Goal: Task Accomplishment & Management: Manage account settings

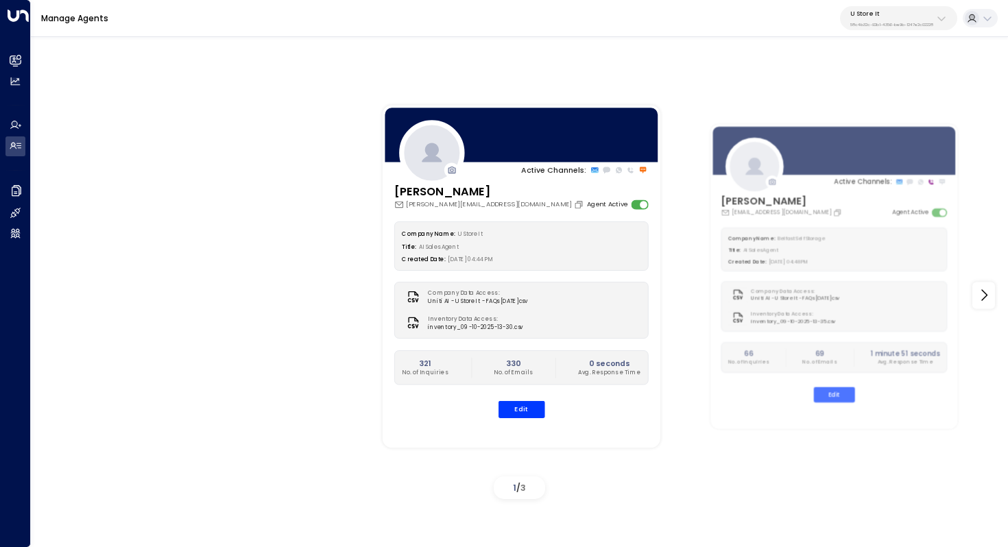
click at [881, 27] on button "U Store It 58c4b32c-92b1-4356-be9b-1247e2c02228" at bounding box center [898, 18] width 117 height 24
type input "*****"
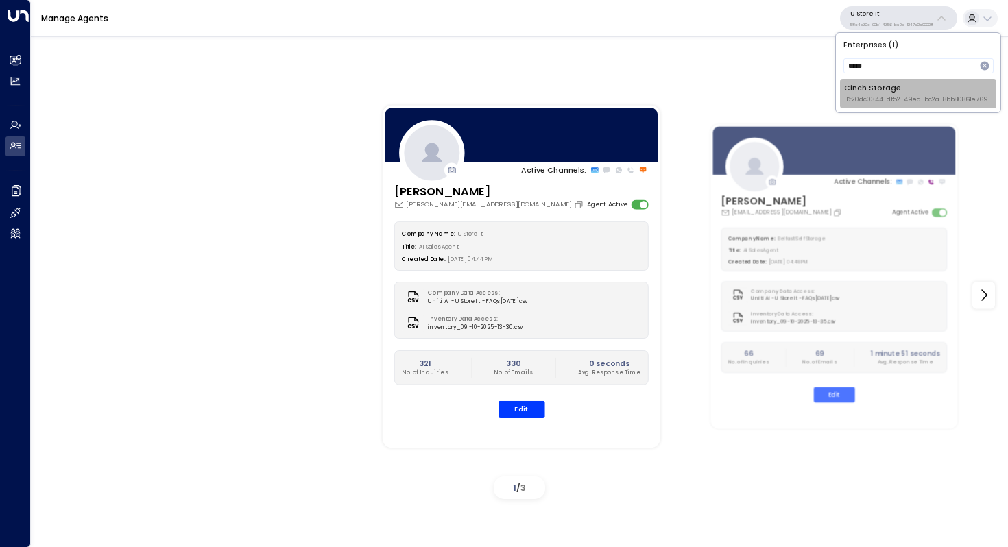
click at [864, 92] on div "Cinch Storage ID: 20dc0344-df52-49ea-bc2a-8bb80861e769" at bounding box center [916, 93] width 144 height 21
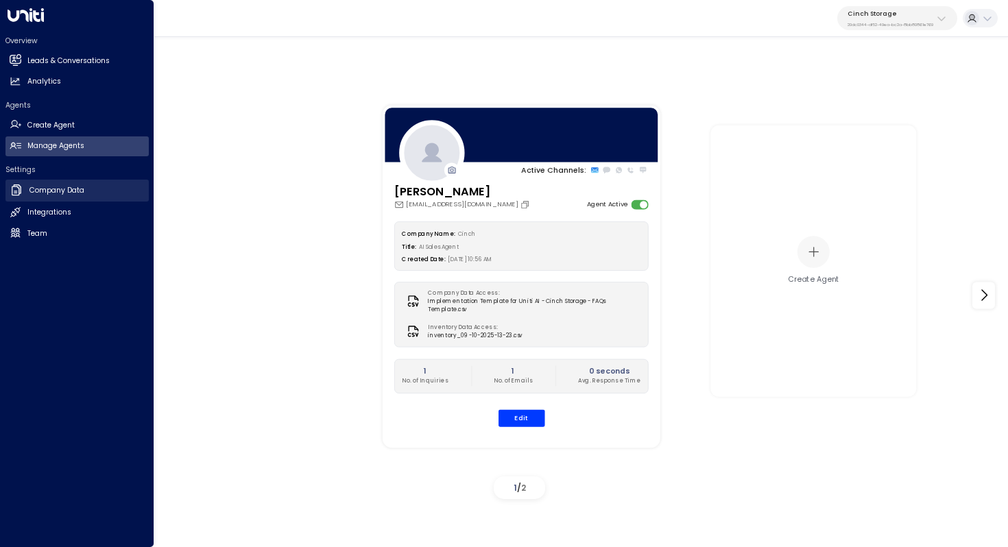
click at [73, 196] on link "Company Data Company Data" at bounding box center [76, 191] width 143 height 22
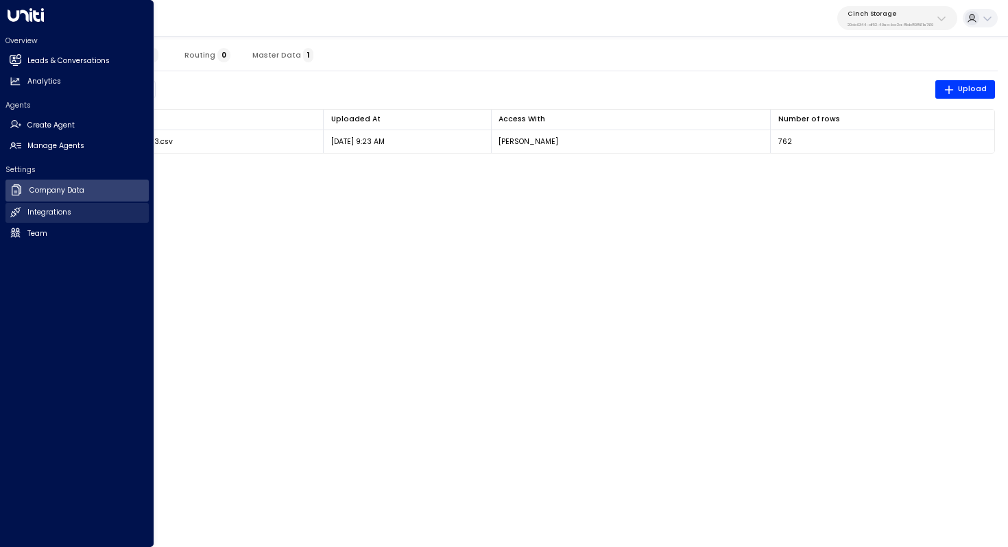
click at [61, 213] on h2 "Integrations" at bounding box center [49, 212] width 44 height 11
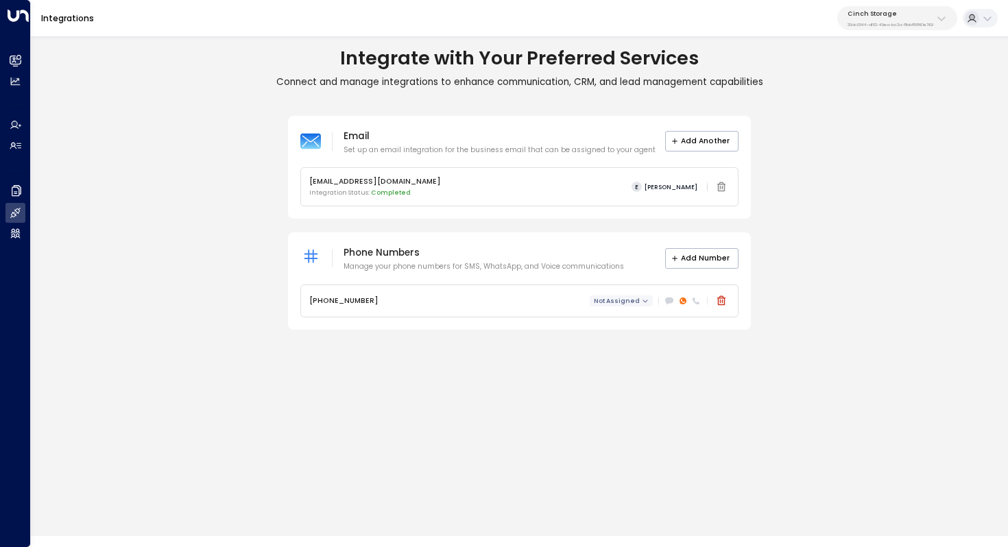
click at [636, 298] on span "Not Assigned" at bounding box center [617, 301] width 46 height 7
click at [629, 319] on p "Ellie" at bounding box center [642, 322] width 64 height 11
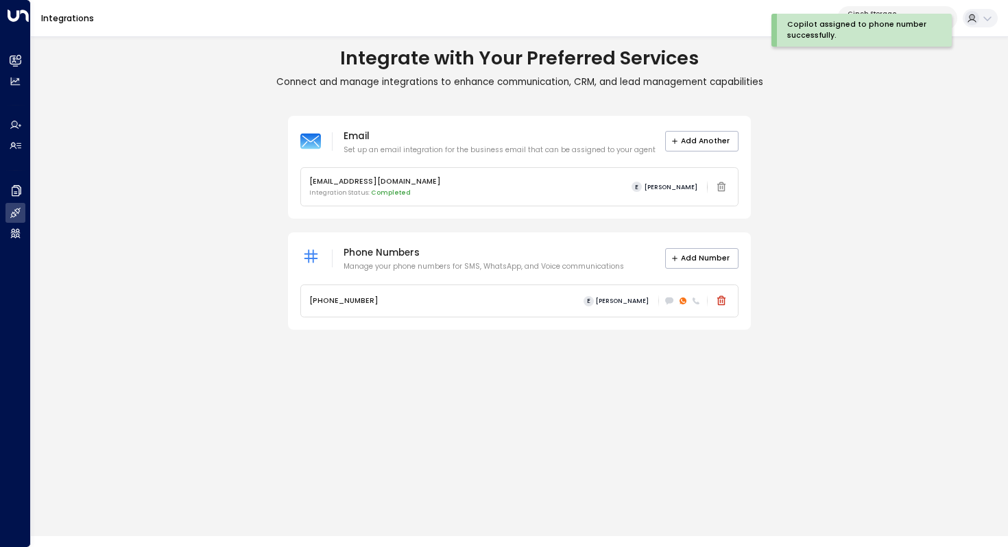
click at [860, 273] on div "Email Set up an email integration for the business email that can be assigned t…" at bounding box center [519, 223] width 977 height 215
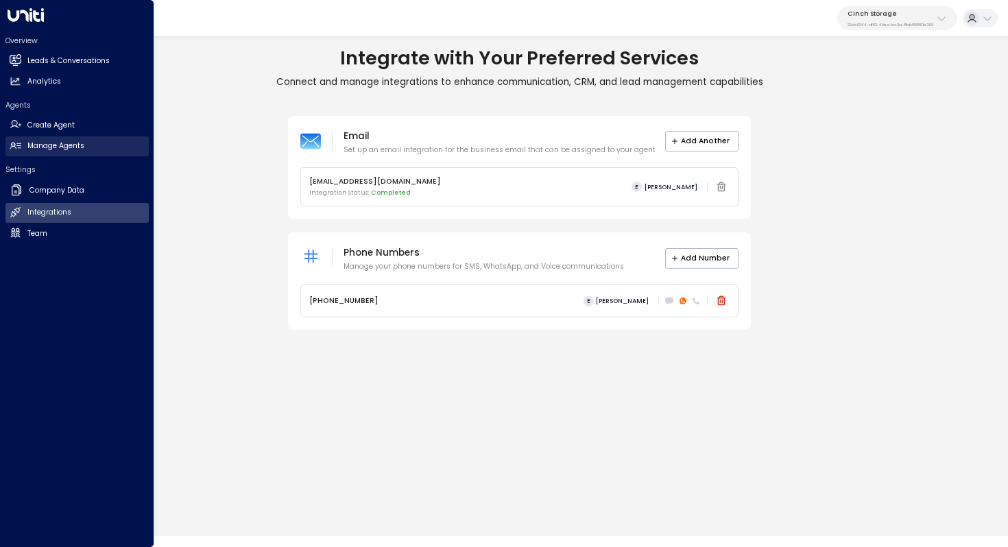
click at [76, 143] on h2 "Manage Agents" at bounding box center [55, 146] width 57 height 11
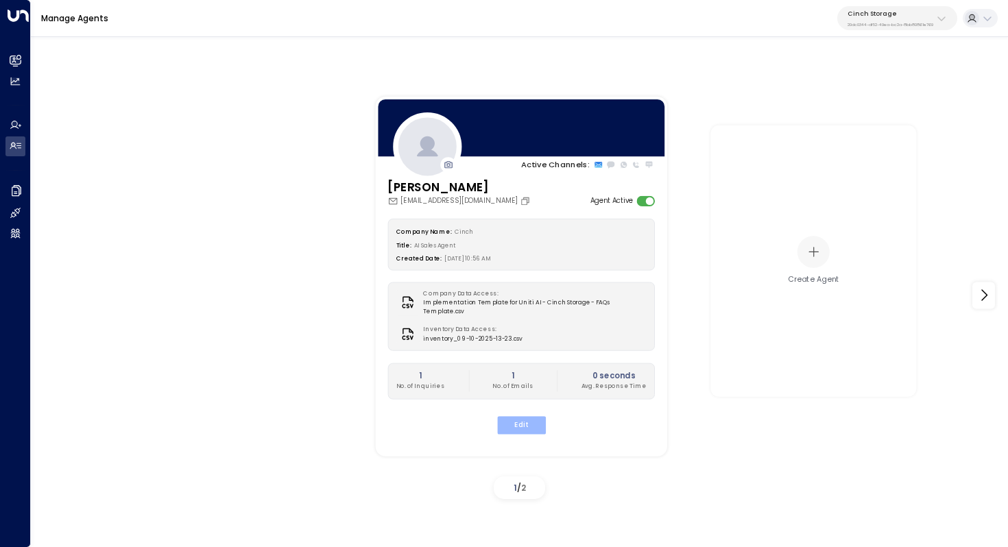
click at [512, 417] on button "Edit" at bounding box center [520, 425] width 49 height 18
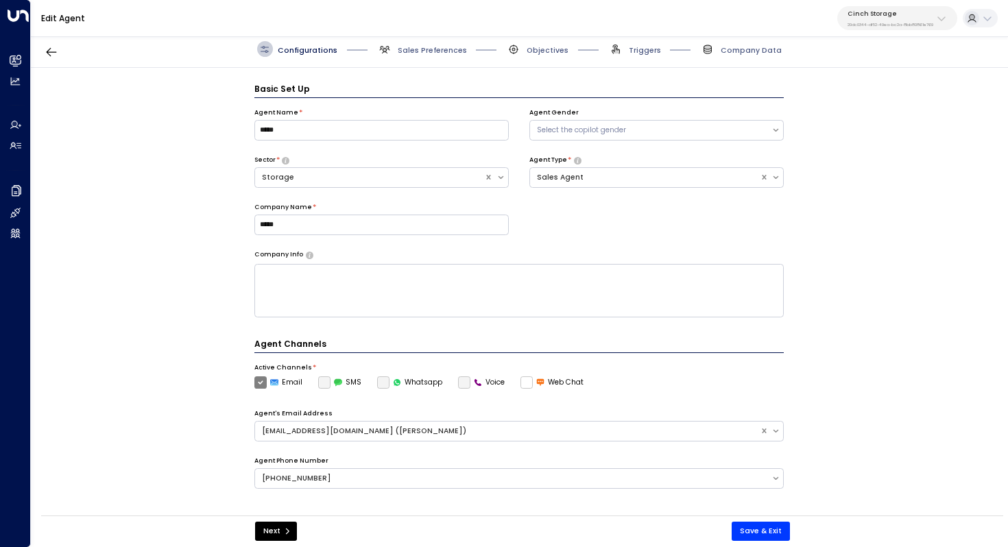
scroll to position [15, 0]
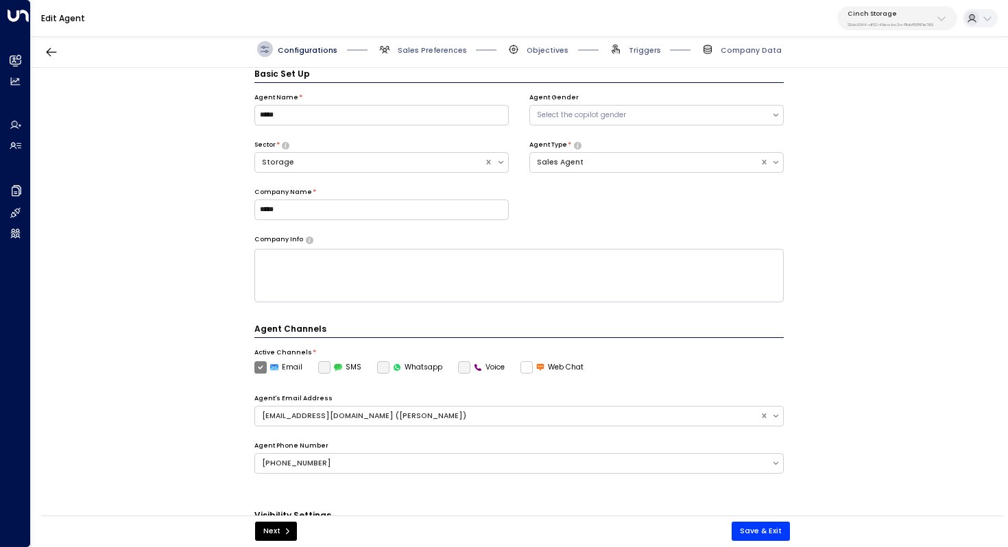
click at [386, 363] on label "Whatsapp" at bounding box center [410, 367] width 66 height 12
click at [385, 363] on label "Whatsapp" at bounding box center [410, 367] width 66 height 12
click at [383, 363] on label "Whatsapp" at bounding box center [410, 367] width 66 height 12
click at [381, 363] on label "Whatsapp" at bounding box center [410, 367] width 66 height 12
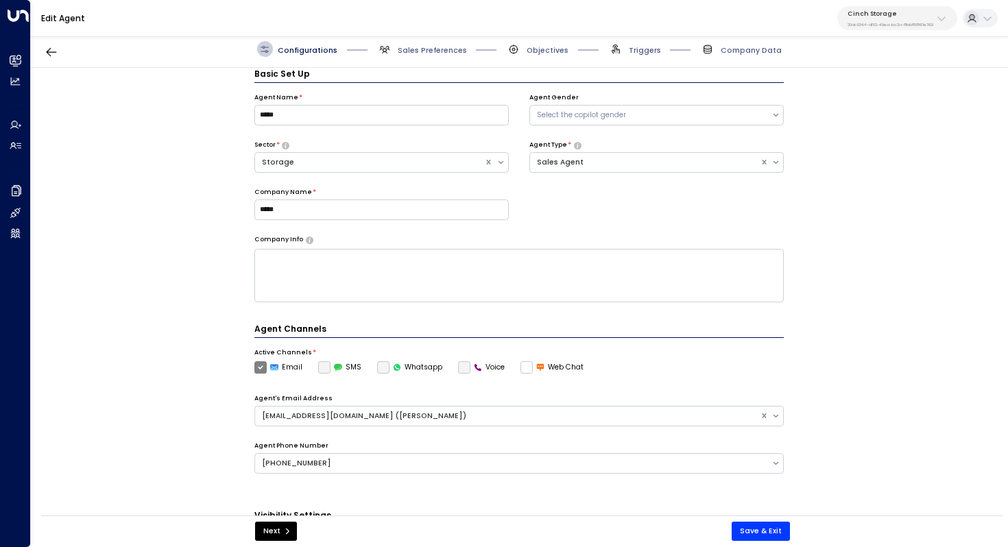
click at [853, 234] on div "Basic Set Up Agent Name * ***** Agent Gender Select the copilot gender Sector *…" at bounding box center [519, 295] width 976 height 455
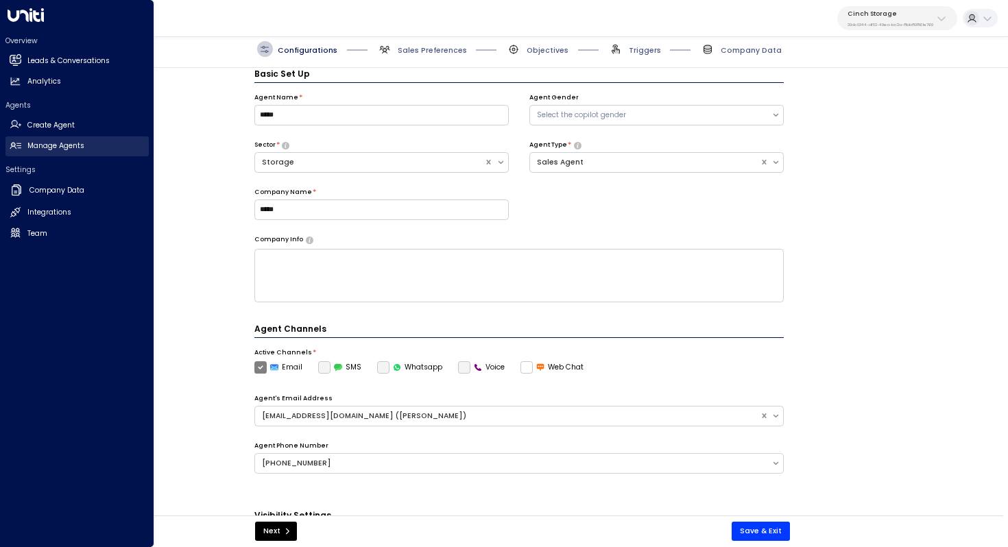
click at [86, 143] on link "Manage Agents Manage Agents" at bounding box center [76, 146] width 143 height 20
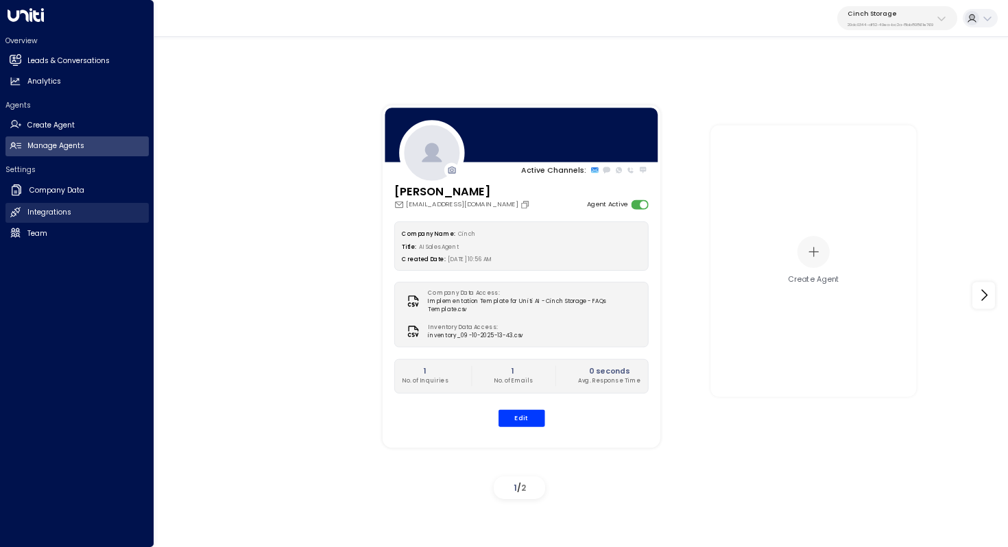
click at [56, 219] on link "Integrations Integrations" at bounding box center [76, 213] width 143 height 20
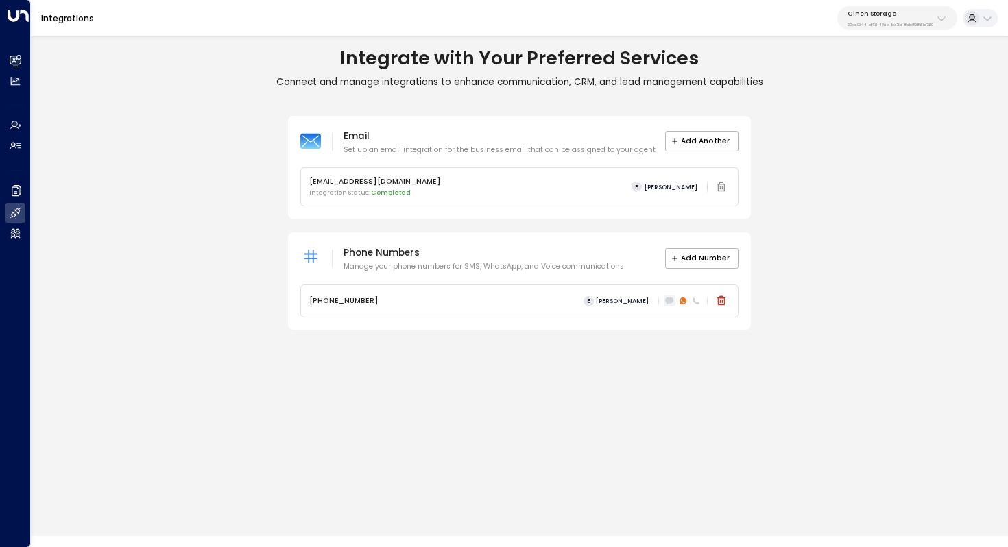
click at [666, 302] on icon at bounding box center [669, 301] width 8 height 7
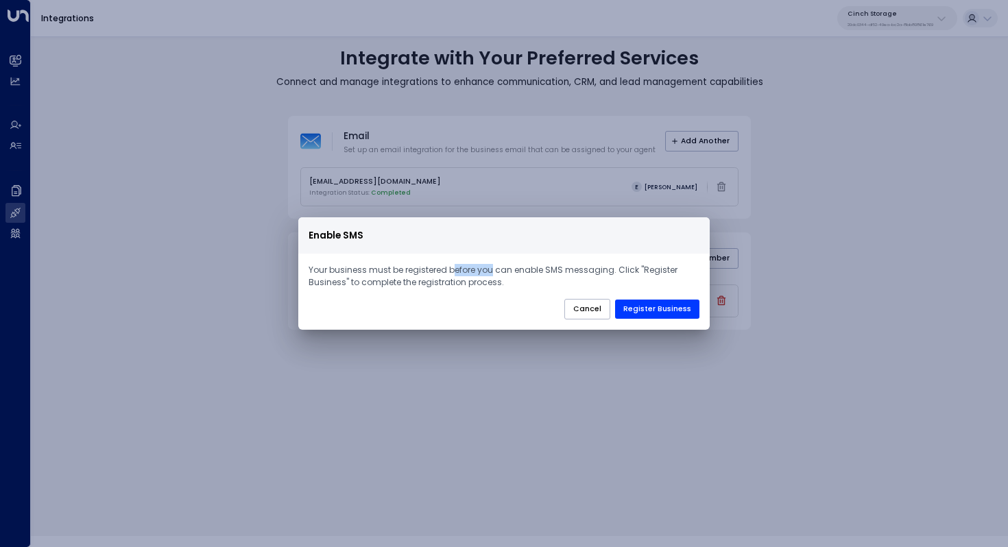
drag, startPoint x: 453, startPoint y: 272, endPoint x: 490, endPoint y: 272, distance: 36.3
click at [490, 272] on p "Your business must be registered before you can enable SMS messaging. Click "Re…" at bounding box center [504, 276] width 391 height 25
drag, startPoint x: 520, startPoint y: 271, endPoint x: 513, endPoint y: 280, distance: 12.2
click at [513, 280] on p "Your business must be registered before you can enable SMS messaging. Click "Re…" at bounding box center [504, 276] width 391 height 25
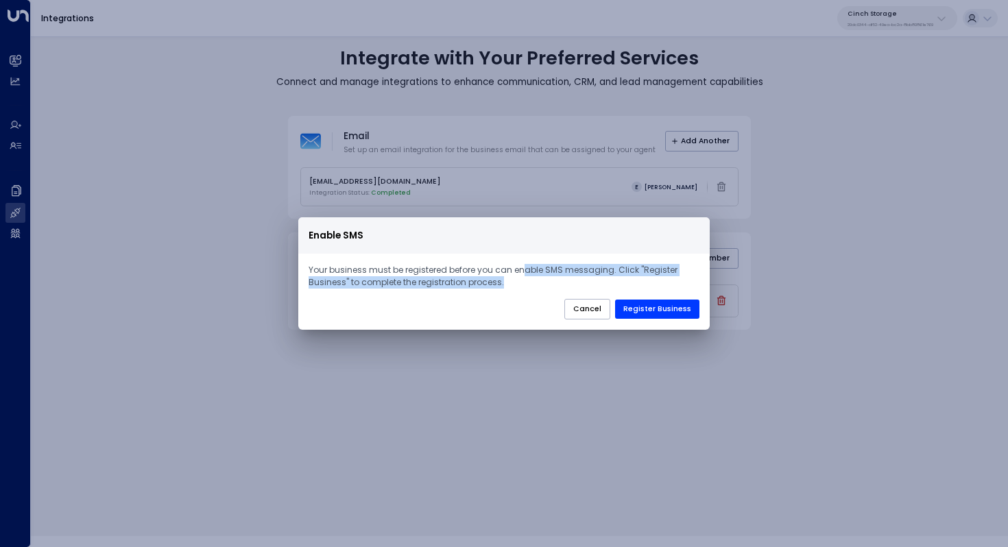
click at [513, 280] on p "Your business must be registered before you can enable SMS messaging. Click "Re…" at bounding box center [504, 276] width 391 height 25
click at [592, 310] on button "Cancel" at bounding box center [587, 309] width 46 height 21
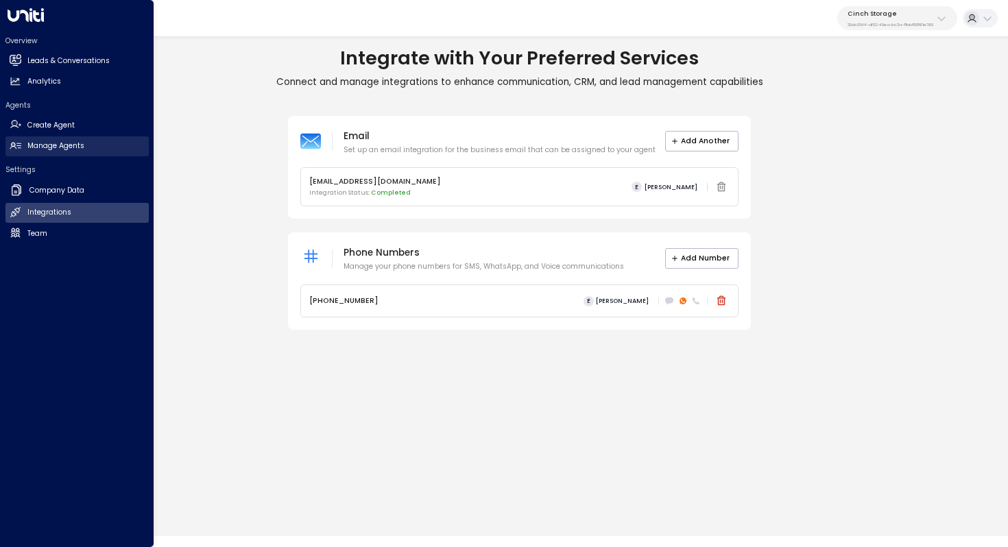
click at [79, 139] on link "Manage Agents Manage Agents" at bounding box center [76, 146] width 143 height 20
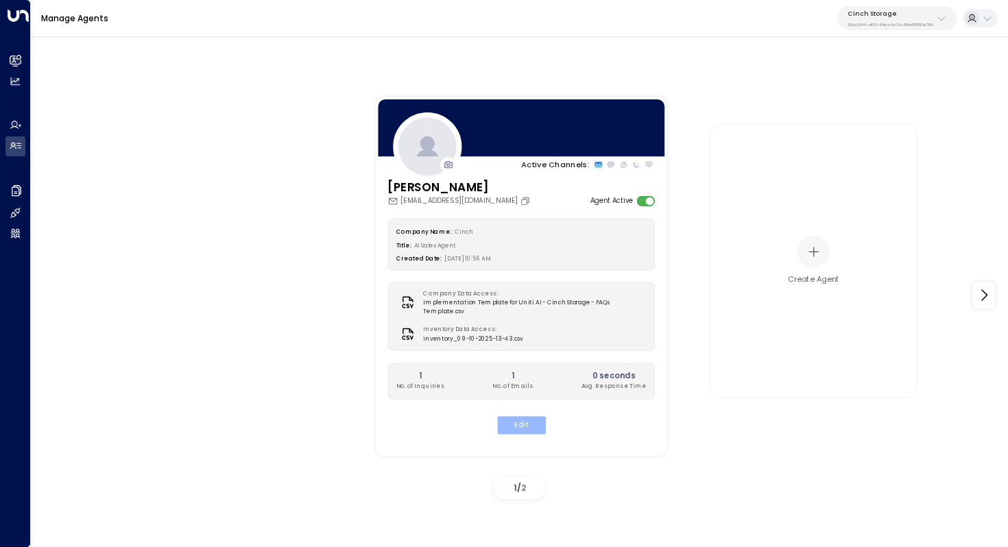
click at [529, 416] on button "Edit" at bounding box center [520, 425] width 49 height 18
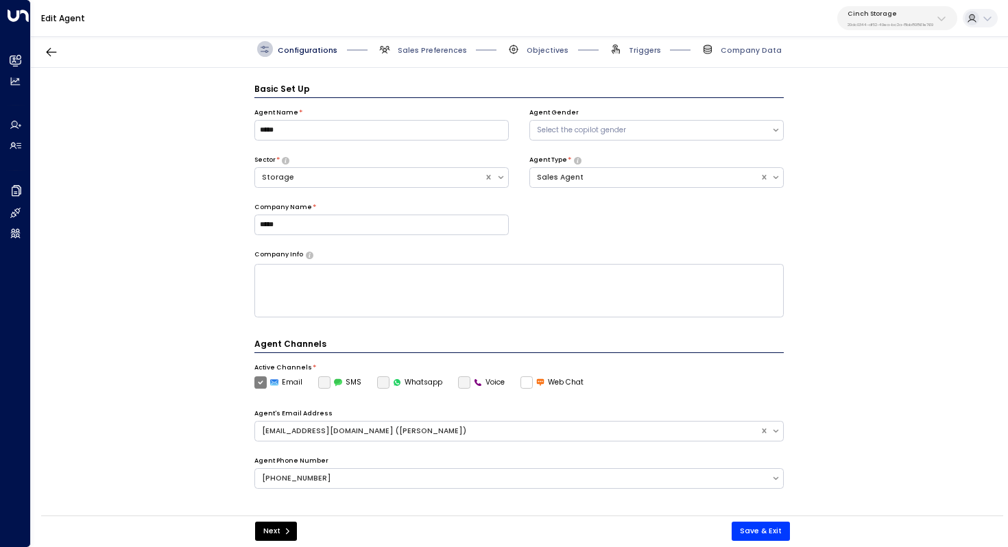
scroll to position [15, 0]
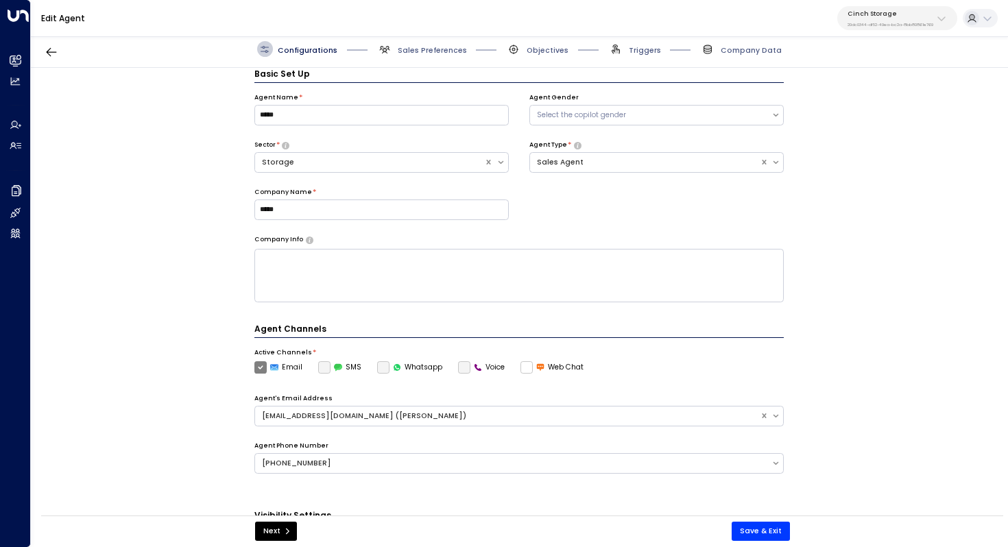
click at [379, 368] on label "Whatsapp" at bounding box center [410, 367] width 66 height 12
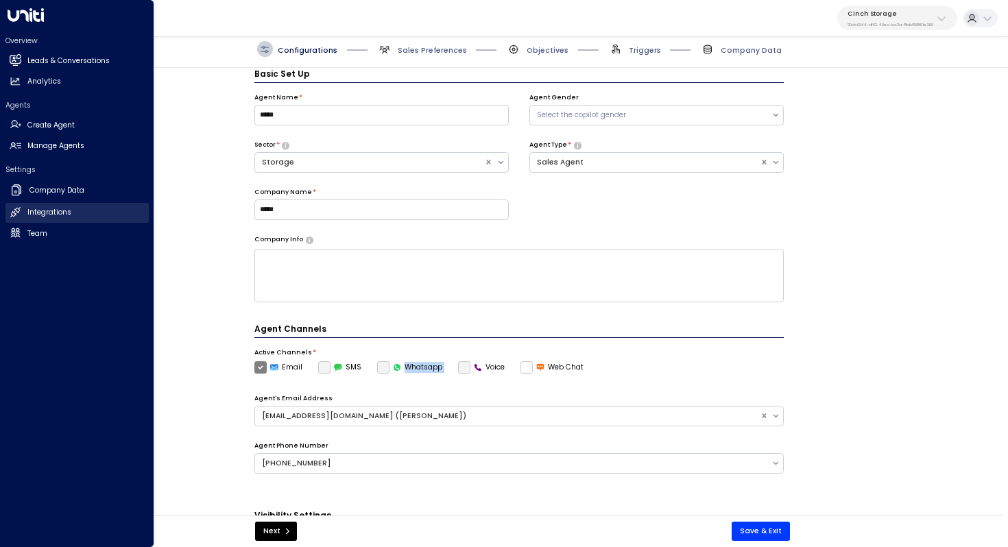
click at [34, 207] on h2 "Integrations" at bounding box center [49, 212] width 44 height 11
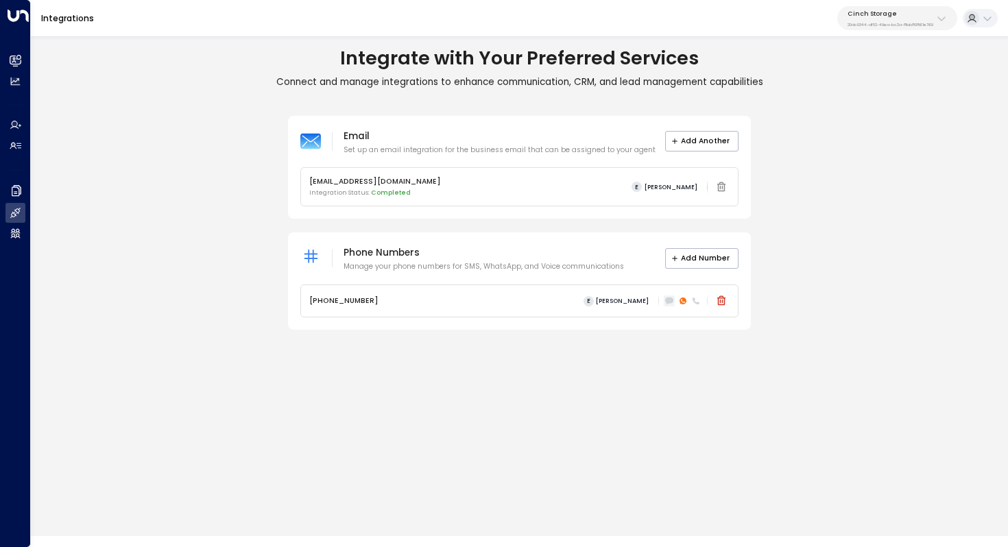
click at [669, 303] on icon at bounding box center [669, 301] width 8 height 8
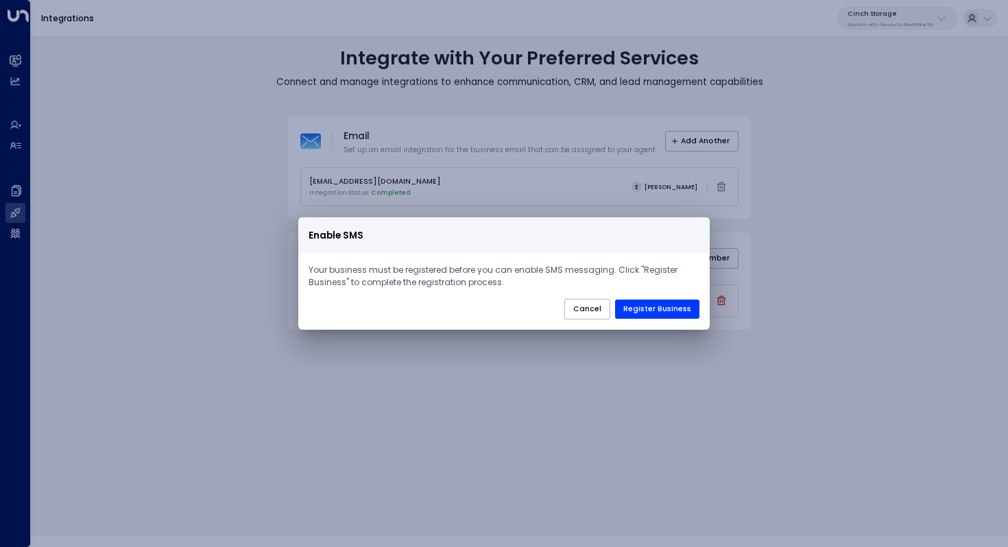
click at [649, 374] on div "Enable SMS Your business must be registered before you can enable SMS messaging…" at bounding box center [504, 273] width 1008 height 547
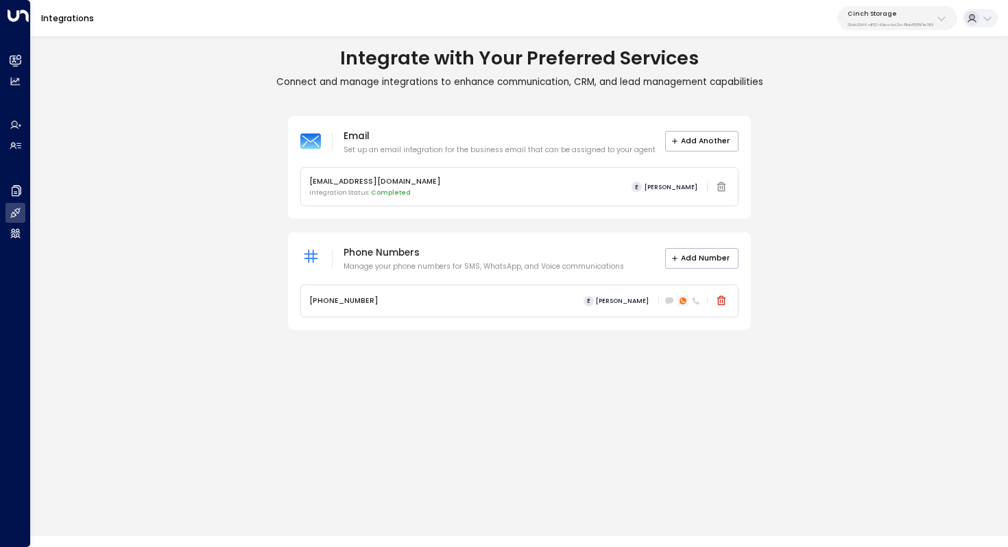
click at [681, 302] on icon at bounding box center [683, 301] width 7 height 7
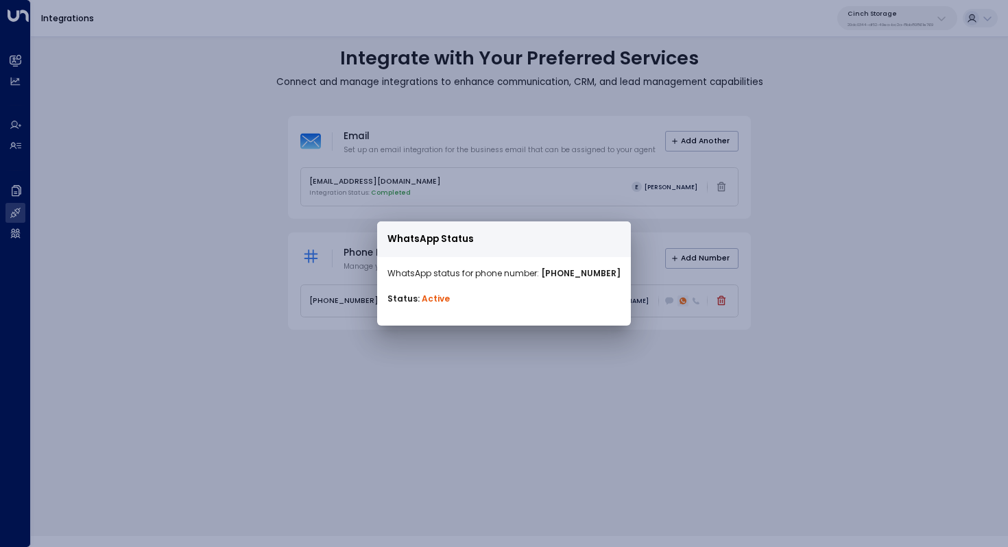
click at [681, 302] on div "WhatsApp Status WhatsApp status for phone number: +447400449872 Status: Active" at bounding box center [504, 273] width 1008 height 547
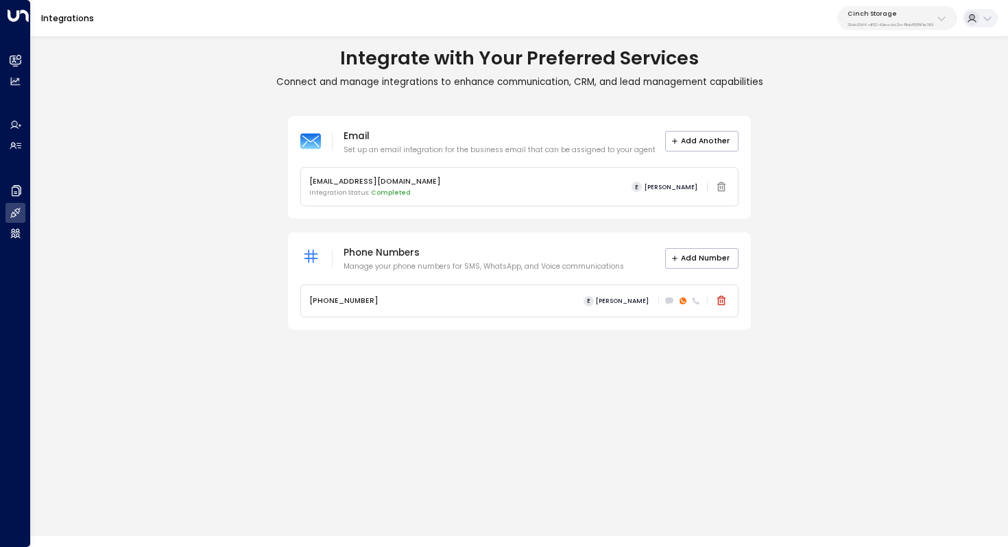
click at [657, 351] on div "Integrate with Your Preferred Services Connect and manage integrations to enhan…" at bounding box center [519, 283] width 977 height 505
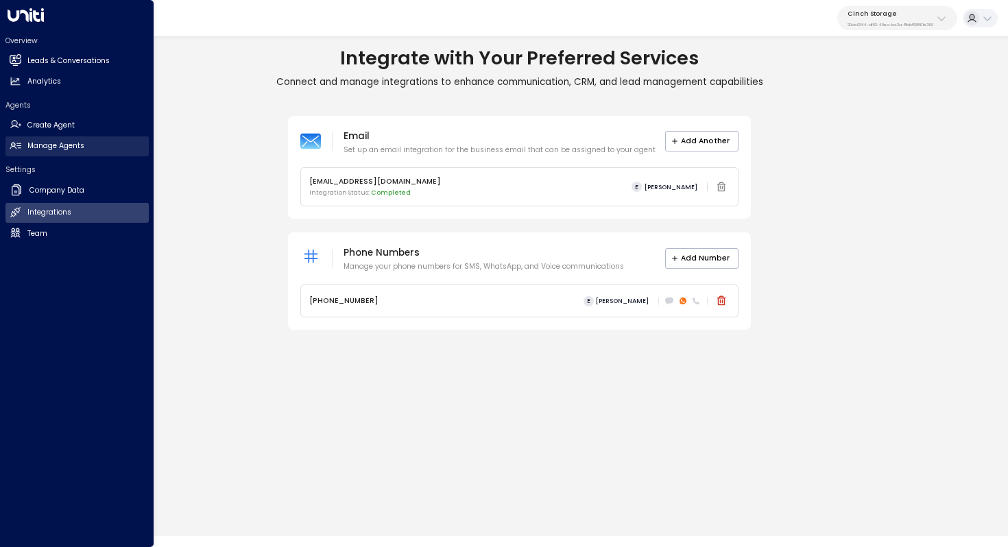
click at [93, 149] on link "Manage Agents Manage Agents" at bounding box center [76, 146] width 143 height 20
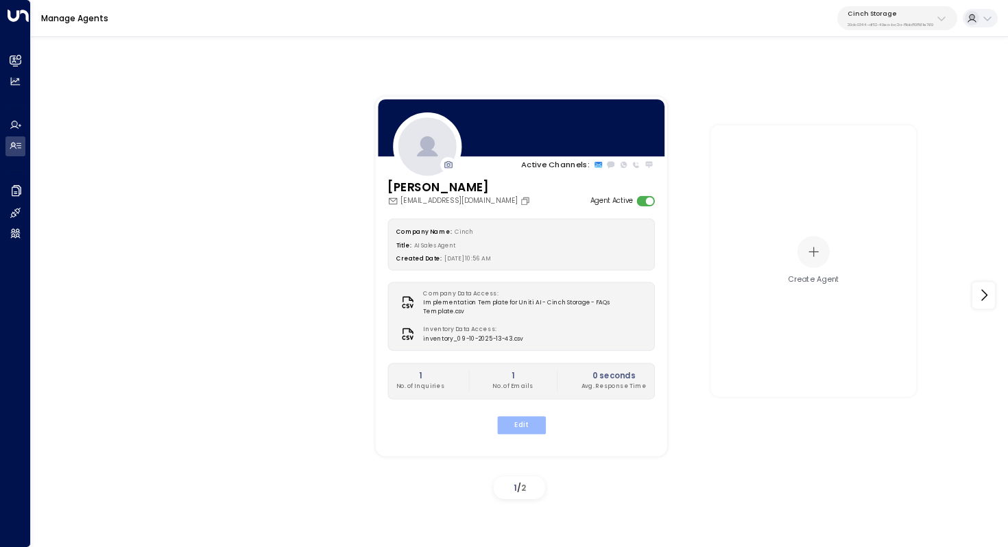
click at [529, 416] on button "Edit" at bounding box center [520, 425] width 49 height 18
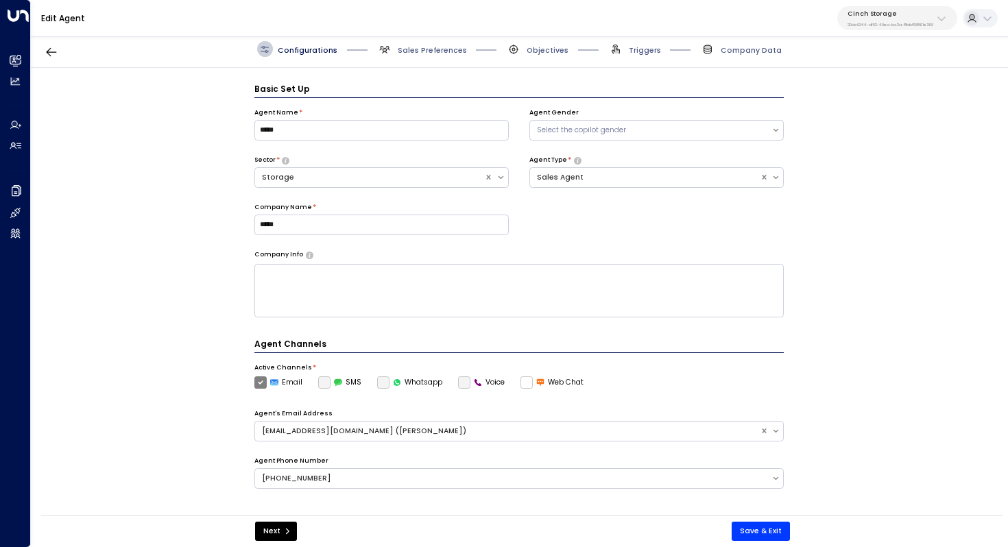
scroll to position [15, 0]
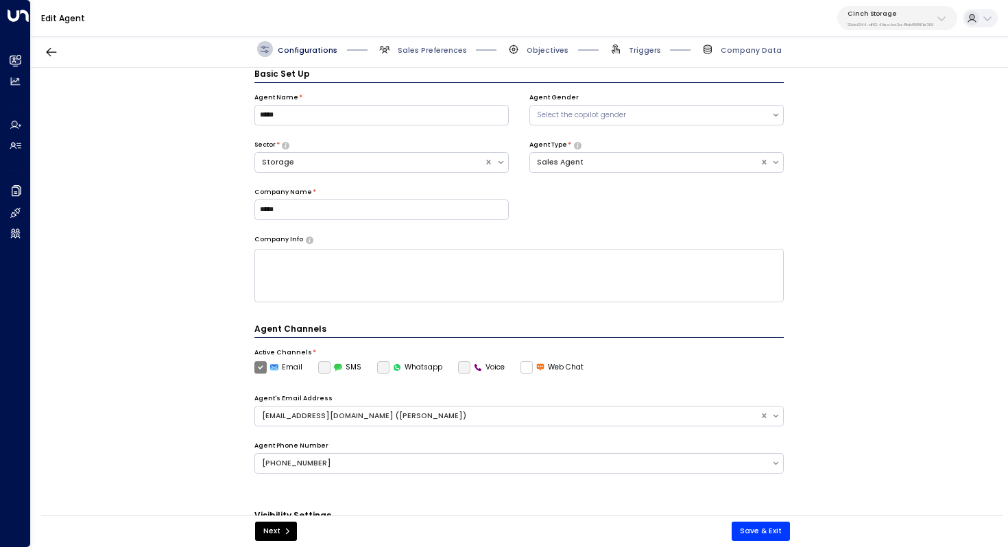
click at [379, 368] on label "Whatsapp" at bounding box center [410, 367] width 66 height 12
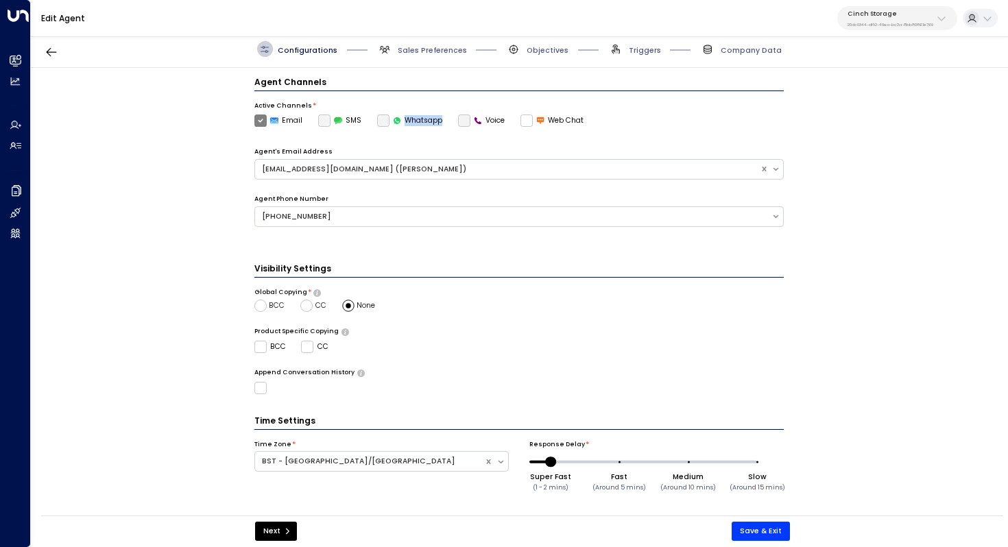
scroll to position [0, 0]
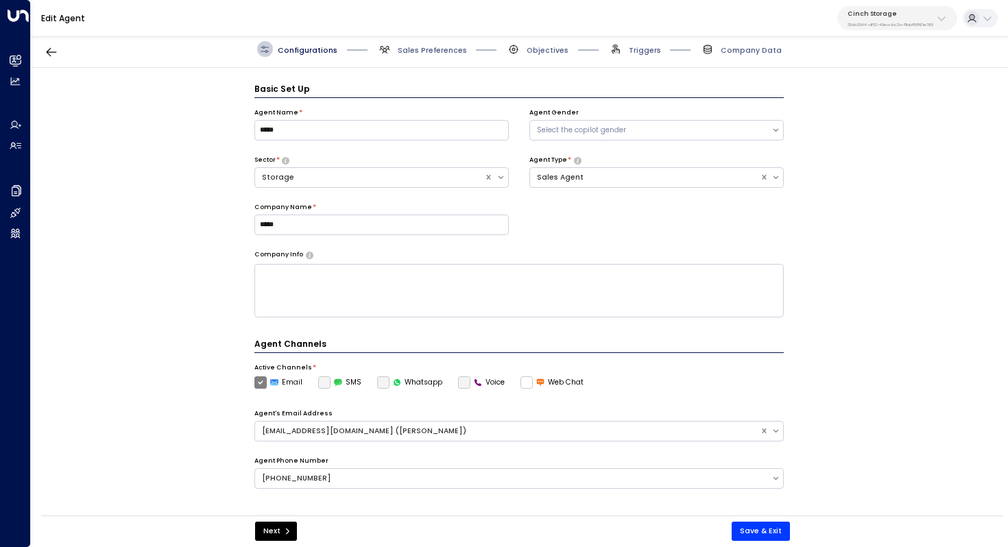
click at [382, 383] on label "Whatsapp" at bounding box center [410, 382] width 66 height 12
click at [53, 53] on icon "button" at bounding box center [52, 52] width 14 height 14
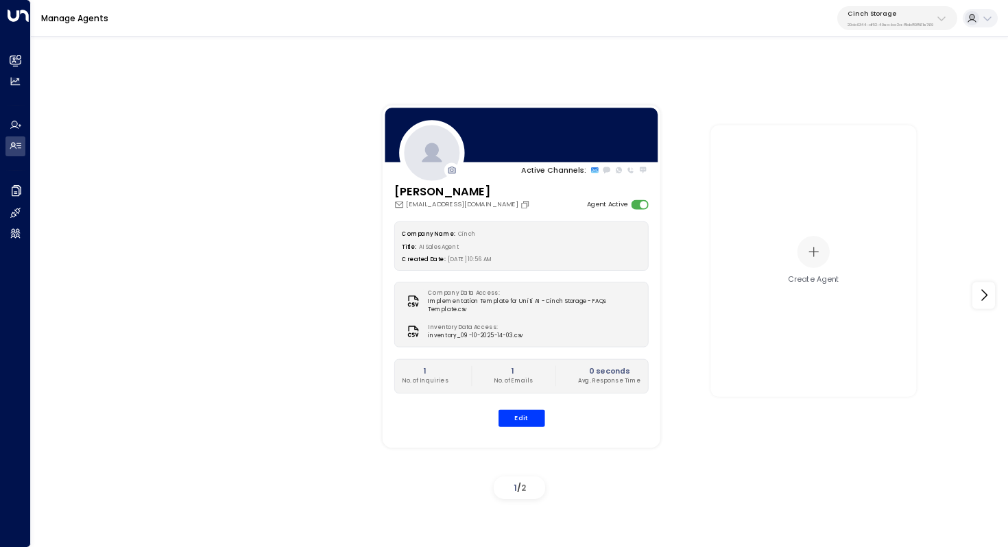
click at [906, 4] on div "Manage Agents Cinch Storage 20dc0344-df52-49ea-bc2a-8bb80861e769" at bounding box center [519, 18] width 977 height 37
click at [894, 16] on p "Cinch Storage" at bounding box center [891, 14] width 86 height 8
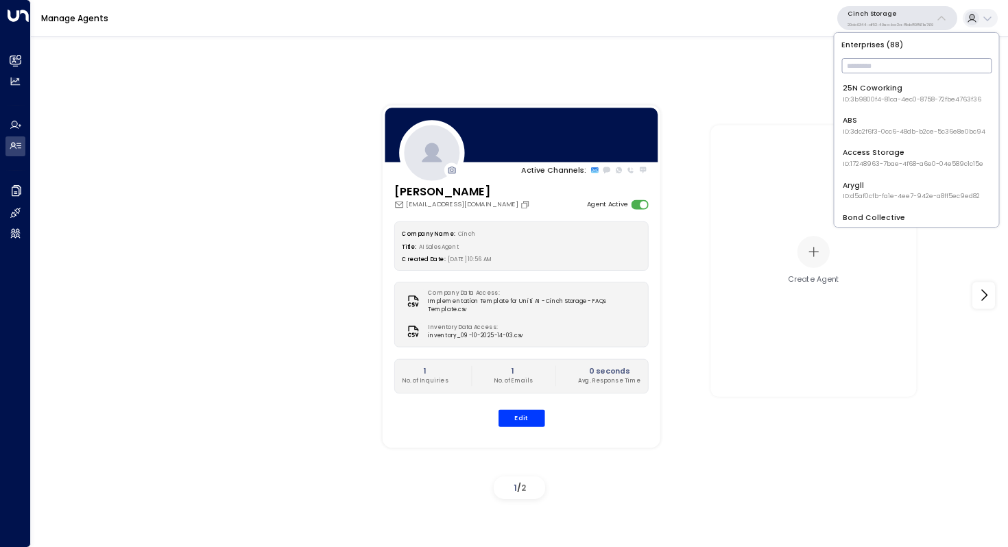
click at [876, 69] on input "text" at bounding box center [916, 66] width 150 height 22
type input "***"
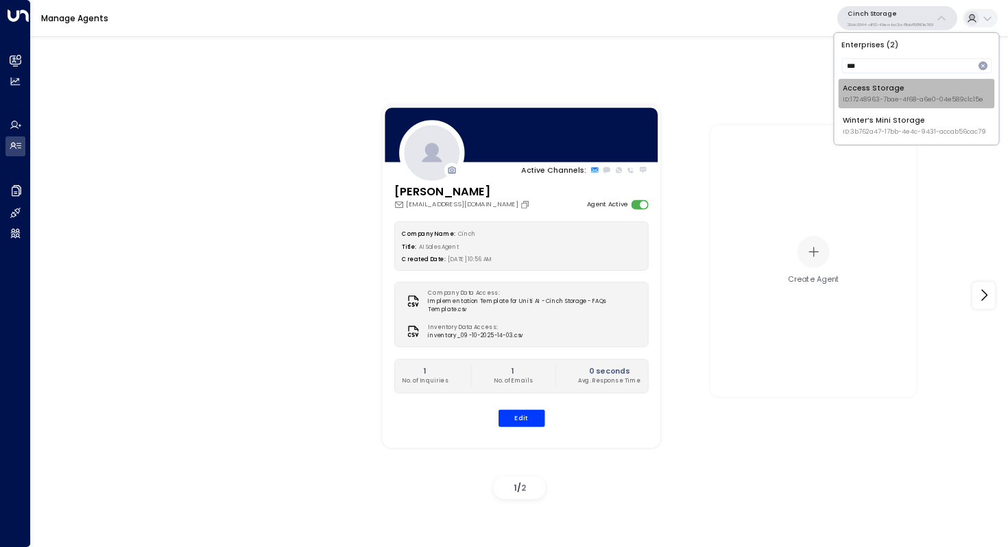
click at [894, 93] on div "Access Storage ID: 17248963-7bae-4f68-a6e0-04e589c1c15e" at bounding box center [913, 93] width 141 height 21
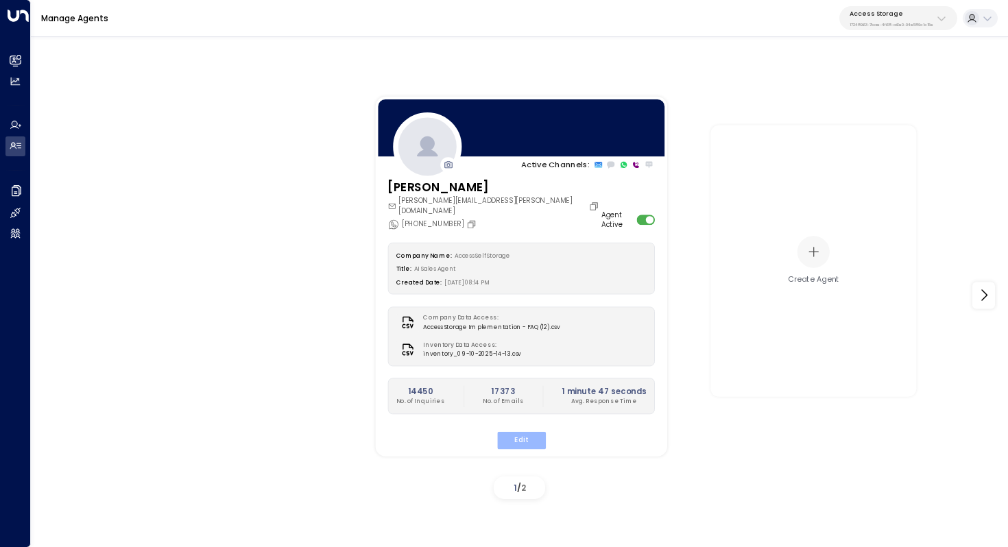
click at [525, 431] on button "Edit" at bounding box center [520, 440] width 49 height 18
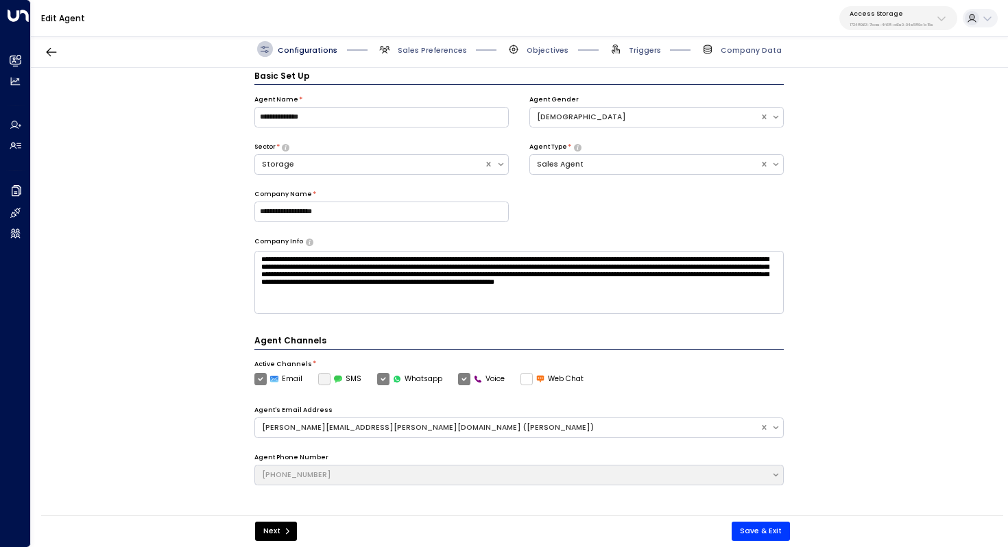
scroll to position [15, 0]
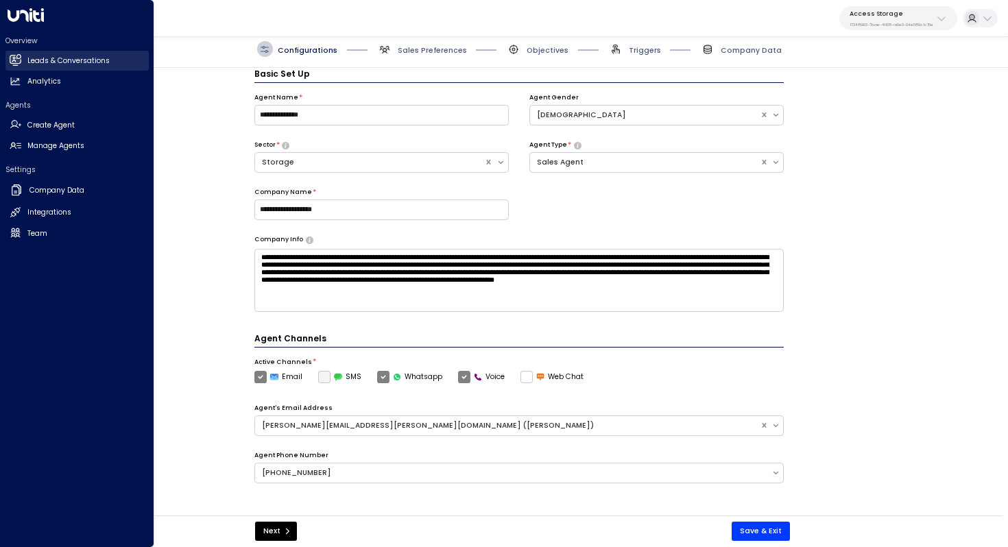
click at [53, 58] on h2 "Leads & Conversations" at bounding box center [68, 61] width 82 height 11
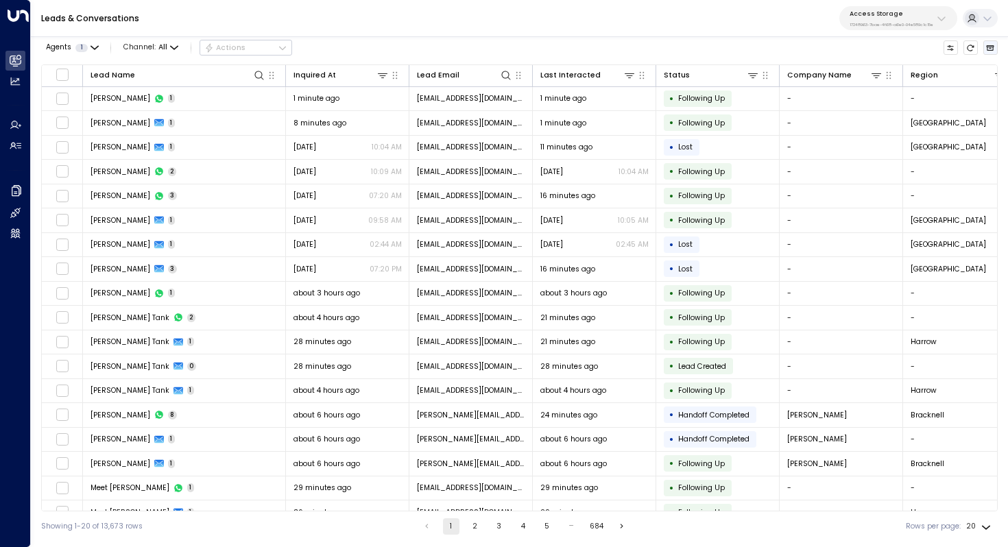
click at [994, 50] on icon "Archived Leads" at bounding box center [990, 48] width 8 height 8
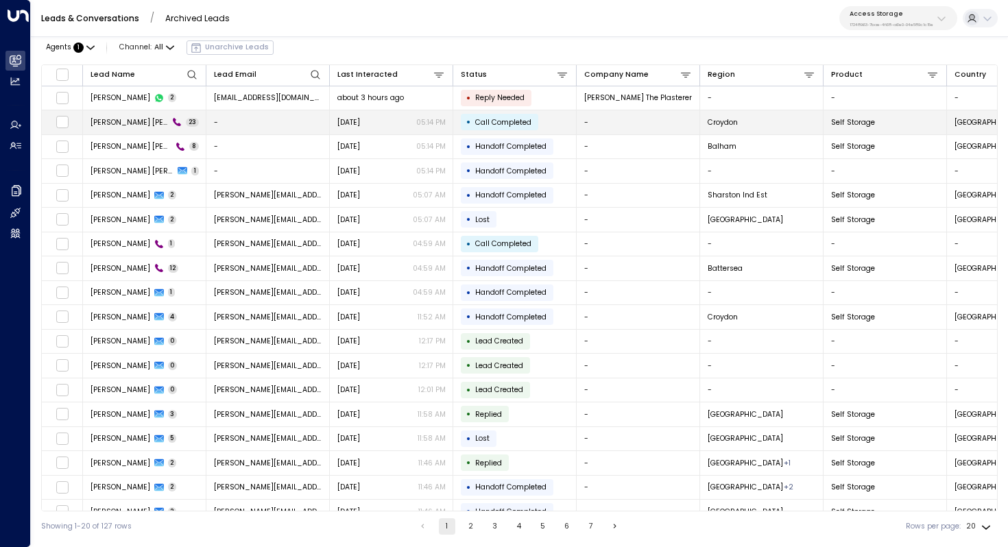
click at [120, 125] on span "Gilden Carrick Testings" at bounding box center [130, 122] width 78 height 10
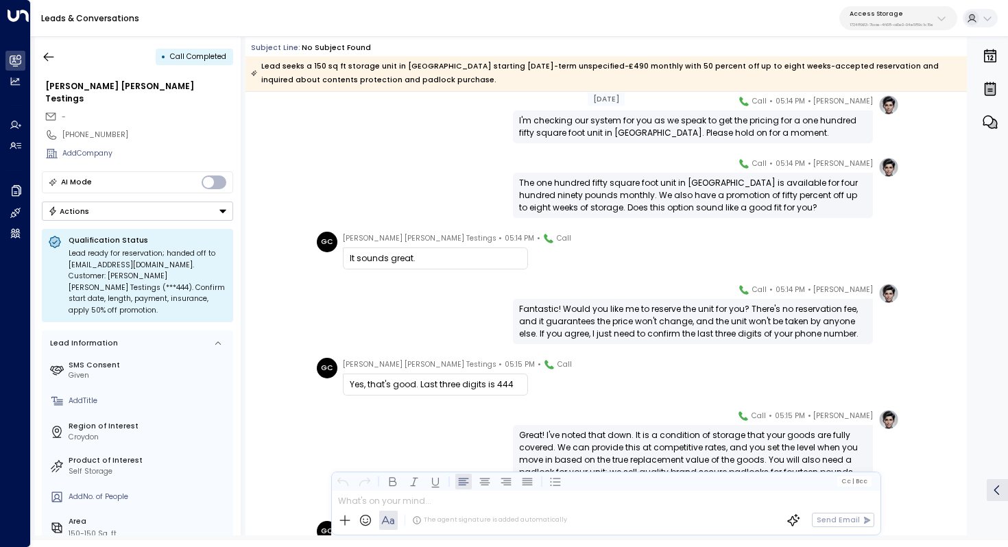
scroll to position [623, 0]
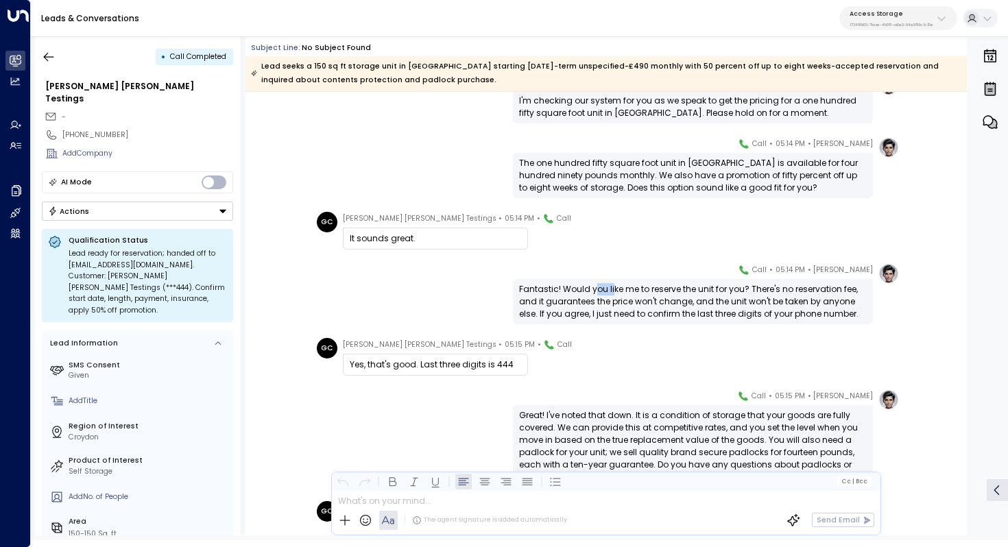
drag, startPoint x: 592, startPoint y: 293, endPoint x: 616, endPoint y: 293, distance: 24.0
click at [616, 293] on div "Fantastic! Would you like me to reserve the unit for you? There's no reservatio…" at bounding box center [693, 301] width 348 height 37
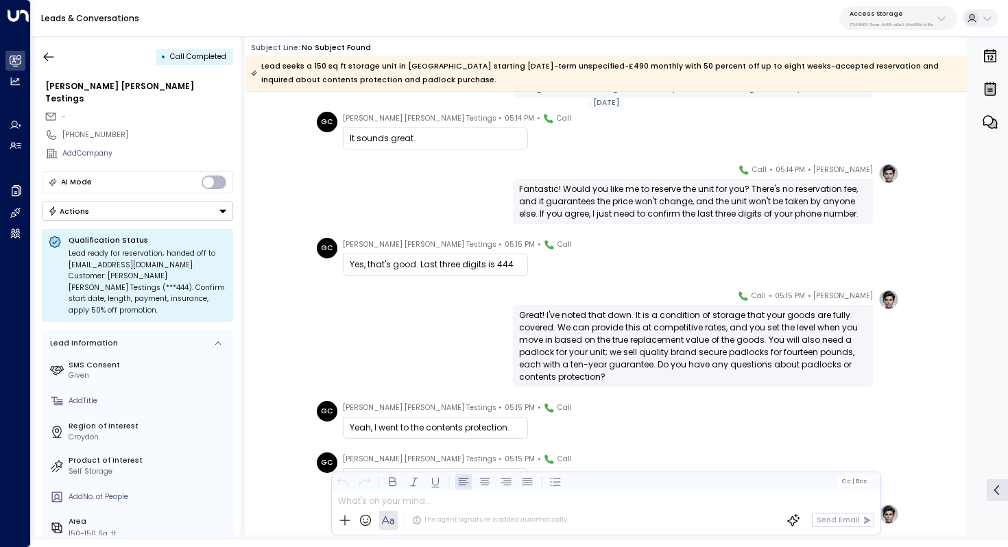
scroll to position [736, 0]
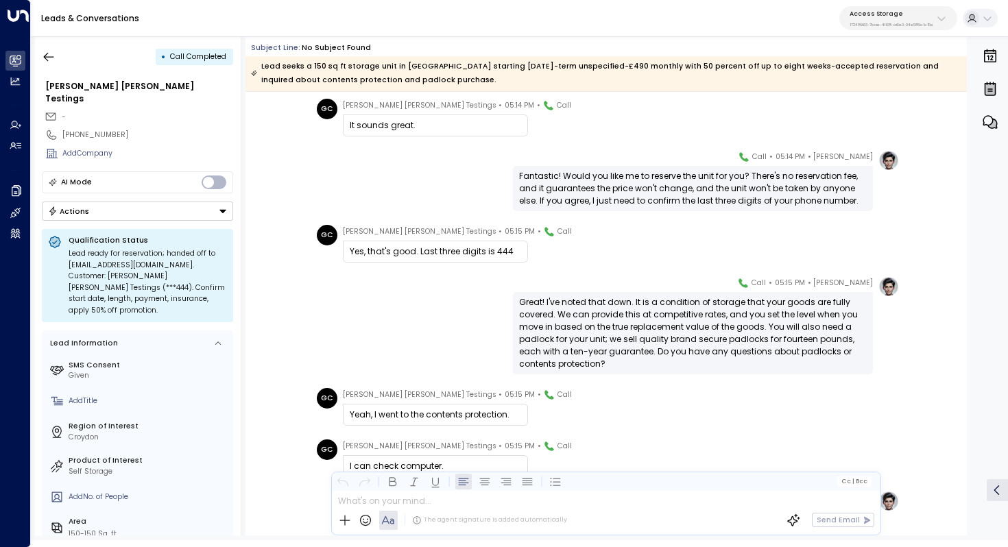
click at [561, 311] on div "Great! I've noted that down. It is a condition of storage that your goods are f…" at bounding box center [693, 333] width 348 height 74
click at [663, 312] on div "Great! I've noted that down. It is a condition of storage that your goods are f…" at bounding box center [693, 333] width 348 height 74
drag, startPoint x: 639, startPoint y: 303, endPoint x: 639, endPoint y: 311, distance: 7.5
click at [639, 311] on div "Great! I've noted that down. It is a condition of storage that your goods are f…" at bounding box center [693, 333] width 348 height 74
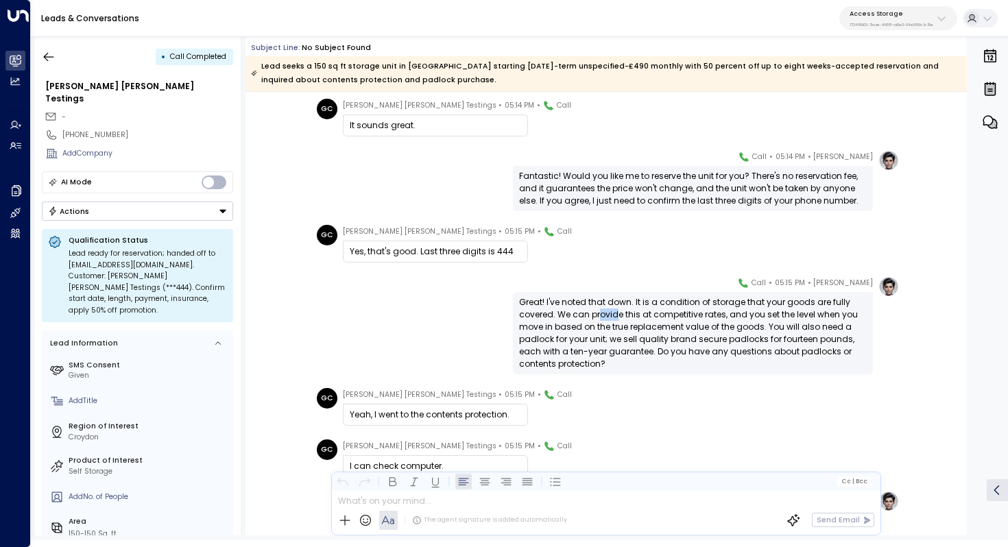
drag, startPoint x: 599, startPoint y: 311, endPoint x: 616, endPoint y: 311, distance: 17.1
click at [616, 311] on div "Great! I've noted that down. It is a condition of storage that your goods are f…" at bounding box center [693, 333] width 348 height 74
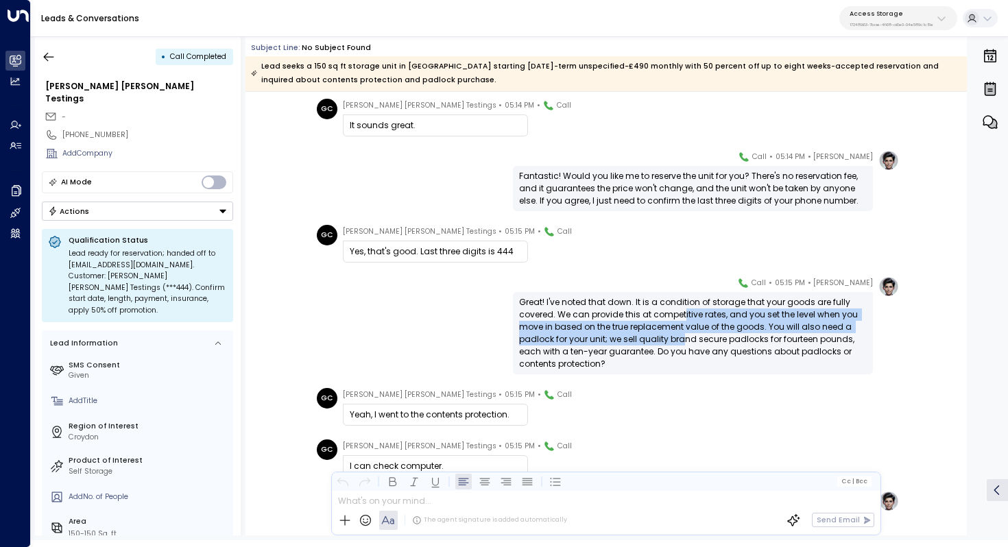
drag, startPoint x: 681, startPoint y: 316, endPoint x: 681, endPoint y: 337, distance: 20.6
click at [681, 337] on div "Great! I've noted that down. It is a condition of storage that your goods are f…" at bounding box center [693, 333] width 348 height 74
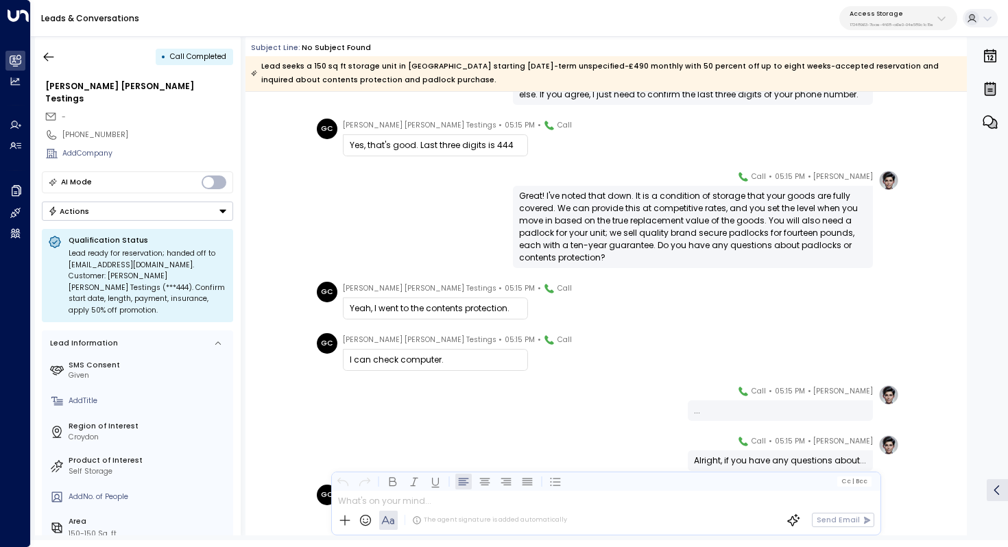
scroll to position [843, 0]
click at [672, 221] on div "Great! I've noted that down. It is a condition of storage that your goods are f…" at bounding box center [693, 226] width 348 height 74
drag, startPoint x: 686, startPoint y: 208, endPoint x: 686, endPoint y: 216, distance: 8.2
click at [686, 216] on div "Great! I've noted that down. It is a condition of storage that your goods are f…" at bounding box center [693, 226] width 348 height 74
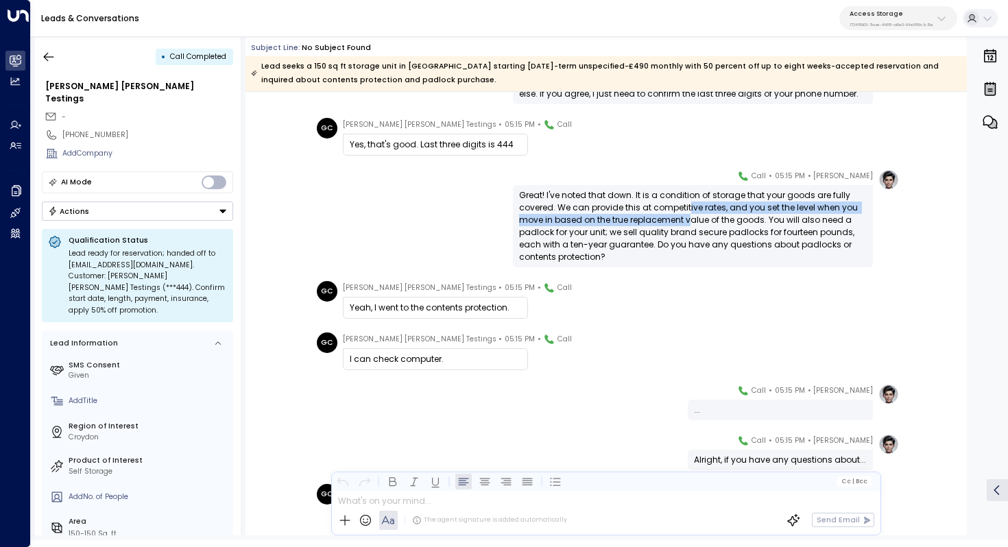
click at [686, 216] on div "Great! I've noted that down. It is a condition of storage that your goods are f…" at bounding box center [693, 226] width 348 height 74
drag, startPoint x: 668, startPoint y: 208, endPoint x: 670, endPoint y: 220, distance: 11.8
click at [670, 220] on div "Great! I've noted that down. It is a condition of storage that your goods are f…" at bounding box center [693, 226] width 348 height 74
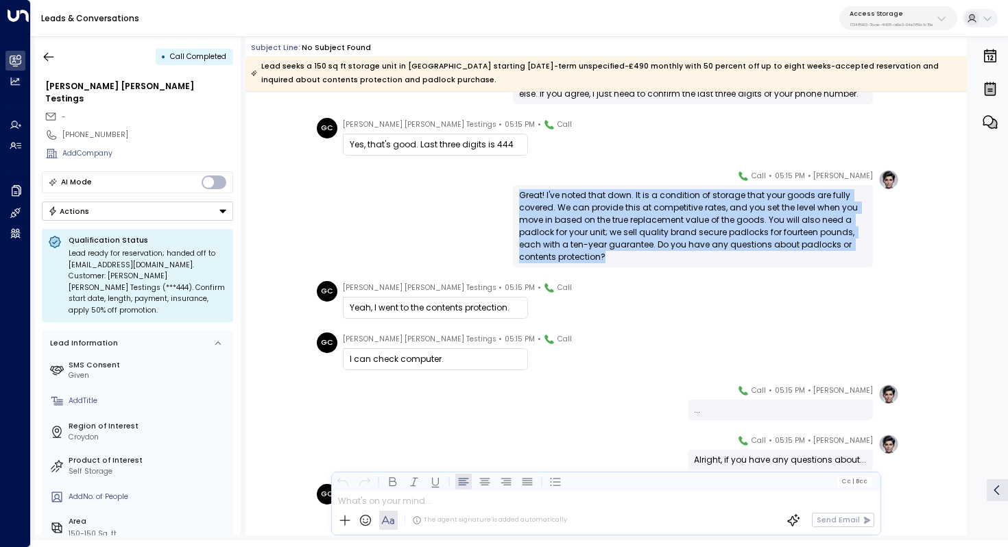
drag, startPoint x: 520, startPoint y: 193, endPoint x: 615, endPoint y: 252, distance: 112.1
click at [615, 252] on div "Great! I've noted that down. It is a condition of storage that your goods are f…" at bounding box center [693, 226] width 348 height 74
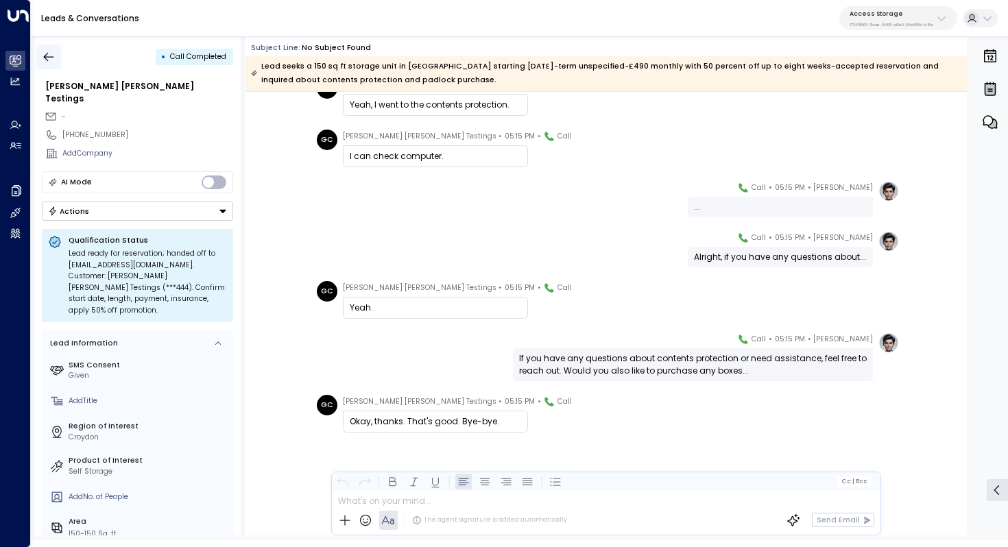
click at [51, 65] on button "button" at bounding box center [48, 57] width 25 height 25
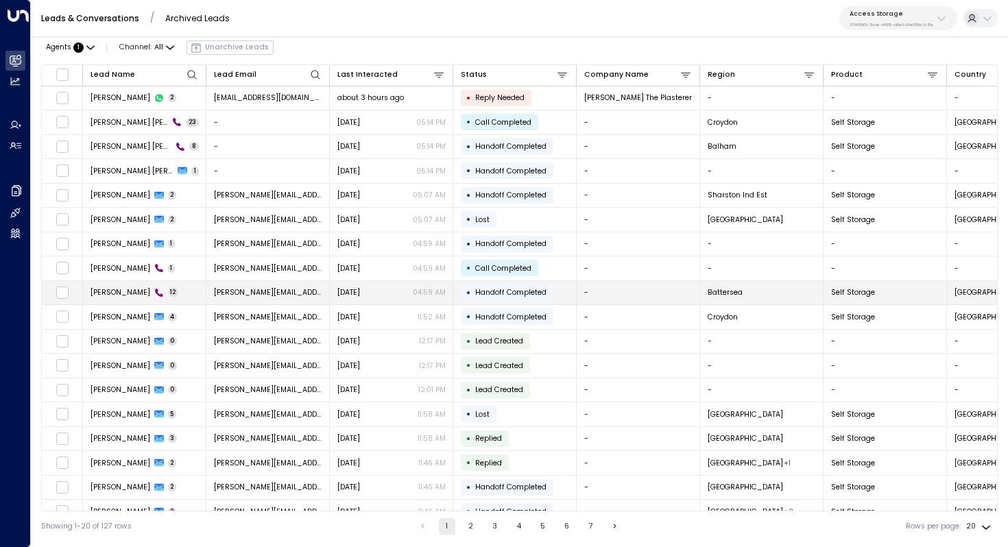
click at [117, 295] on span "[PERSON_NAME]" at bounding box center [121, 292] width 60 height 10
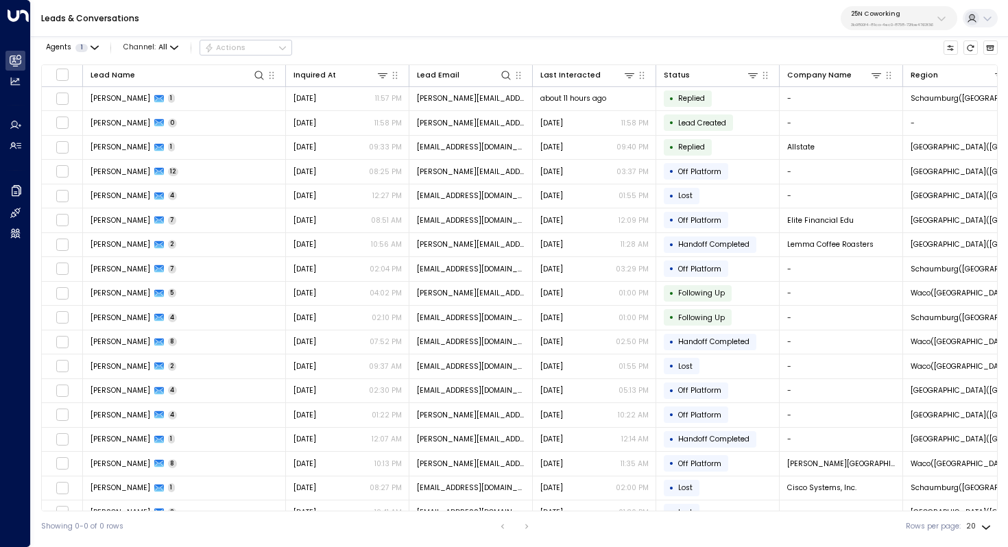
click at [911, 10] on p "25N Coworking" at bounding box center [892, 14] width 82 height 8
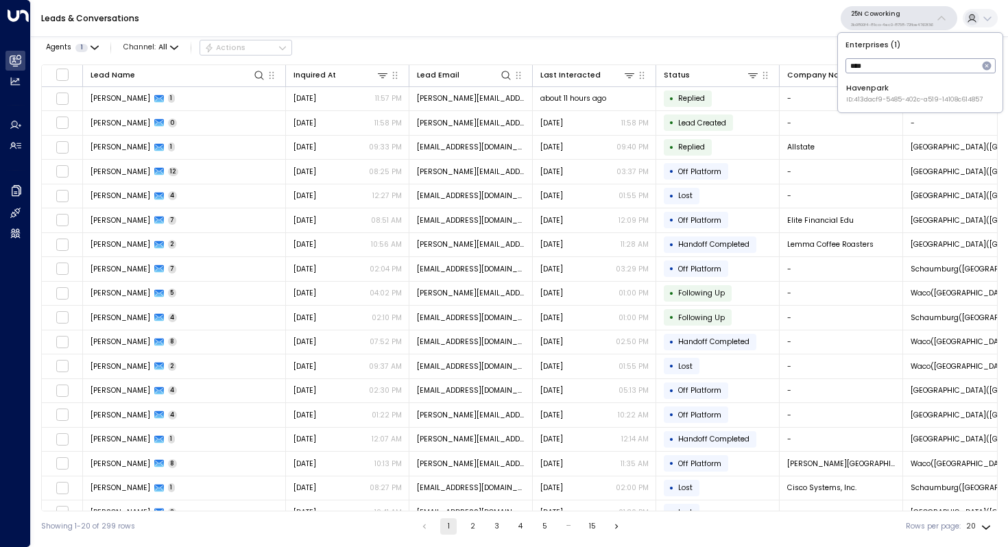
type input "****"
click at [886, 90] on div "Havenpark ID: 413dacf9-5485-402c-a519-14108c614857" at bounding box center [914, 93] width 136 height 21
